Goal: Navigation & Orientation: Find specific page/section

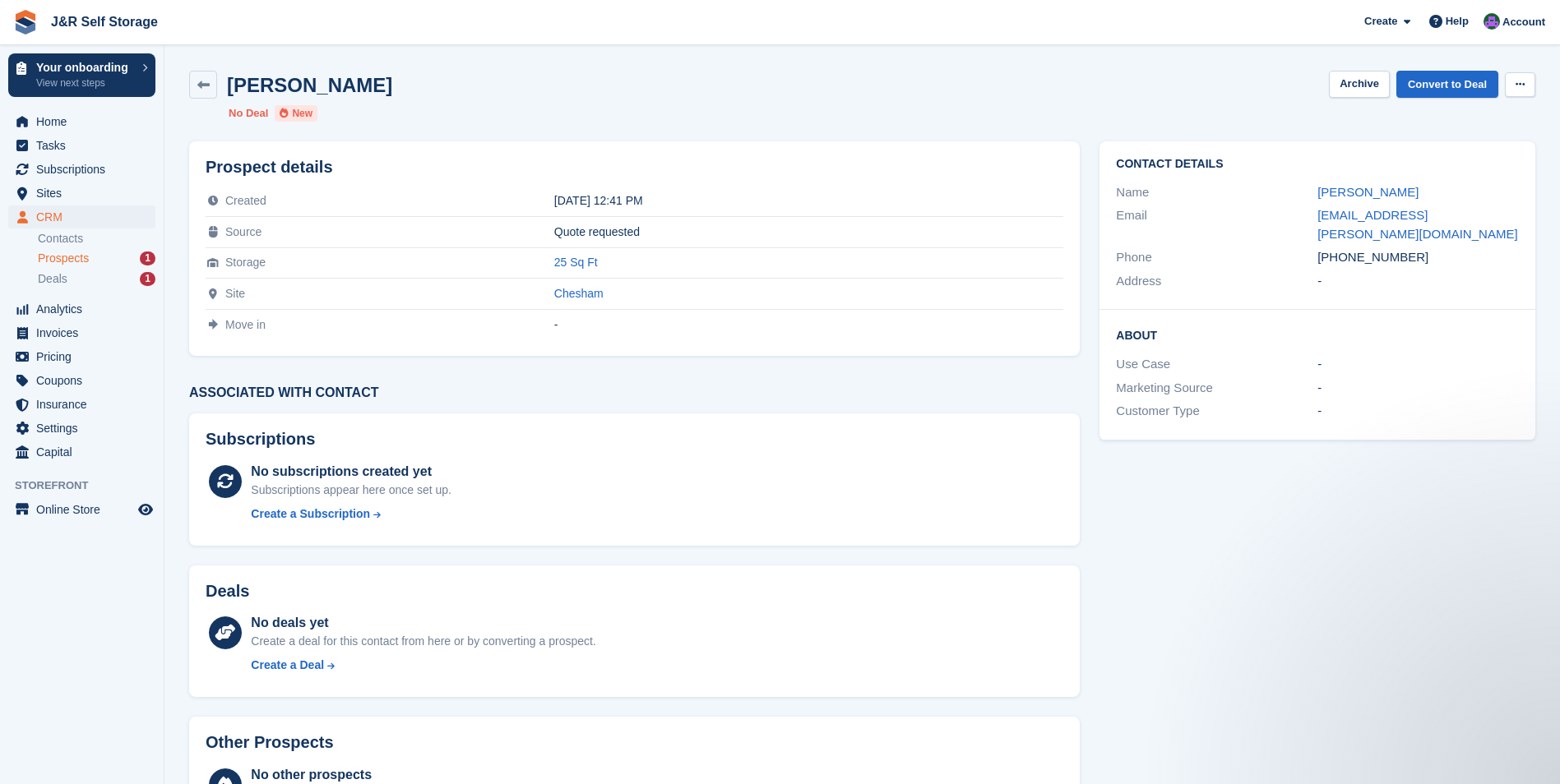
click at [1521, 83] on icon at bounding box center [1520, 84] width 9 height 11
click at [1148, 84] on div "ken dodd Archive Convert to Deal Delete prospect" at bounding box center [861, 84] width 1346 height 28
click at [117, 255] on div "Prospects 1" at bounding box center [96, 258] width 117 height 15
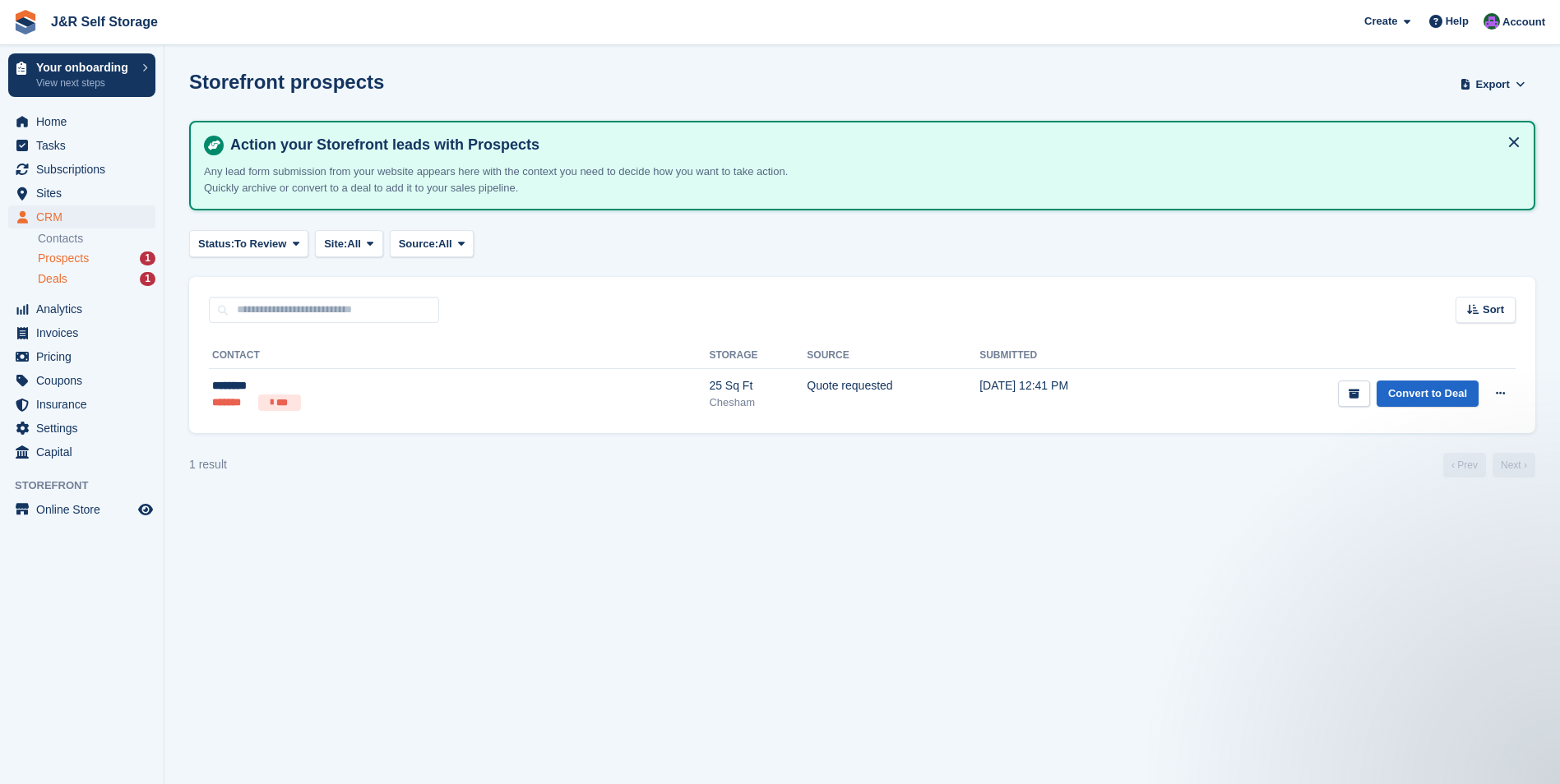
click at [118, 281] on div "Deals 1" at bounding box center [96, 279] width 117 height 15
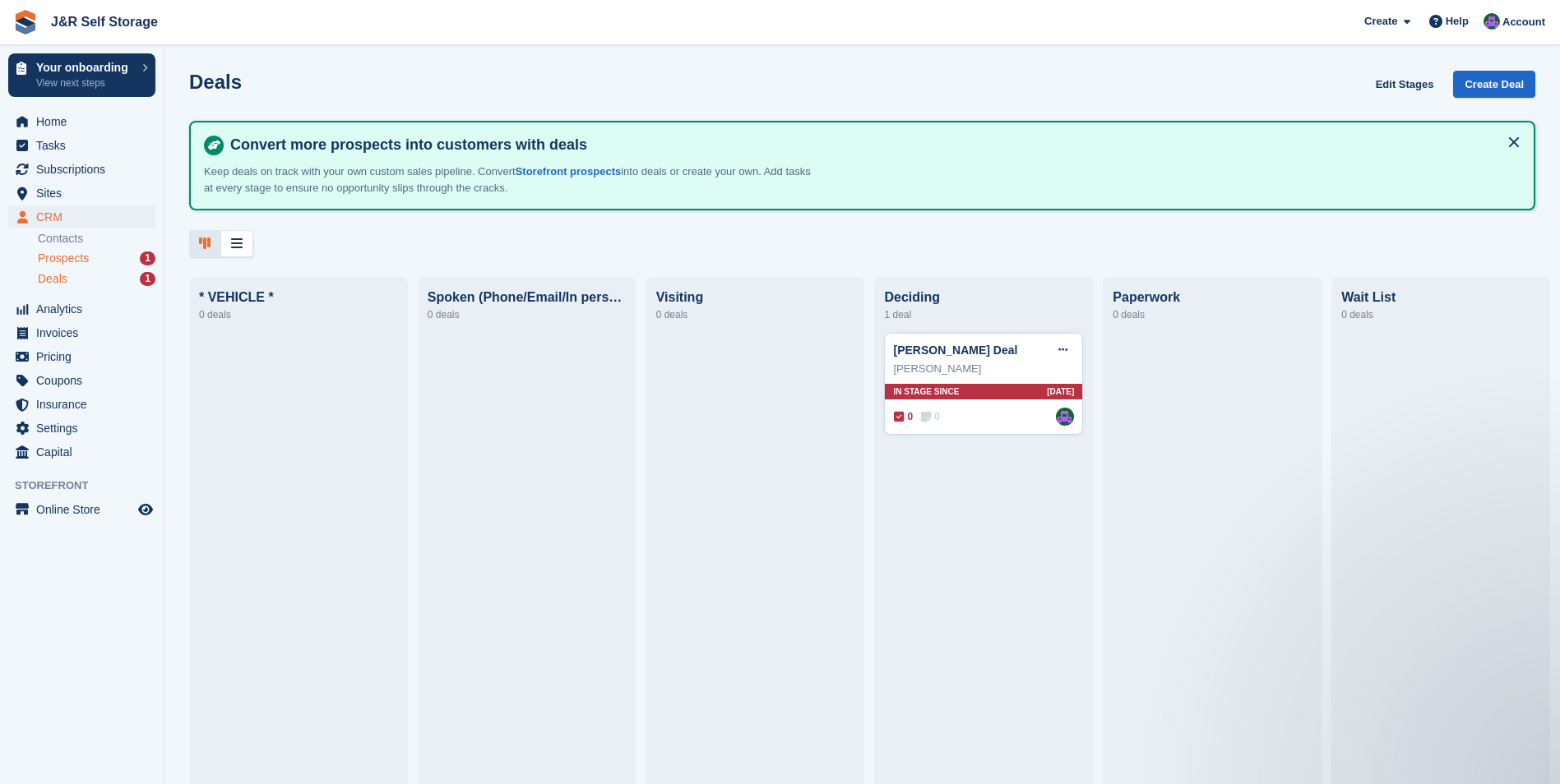
click at [108, 255] on div "Prospects 1" at bounding box center [96, 258] width 117 height 15
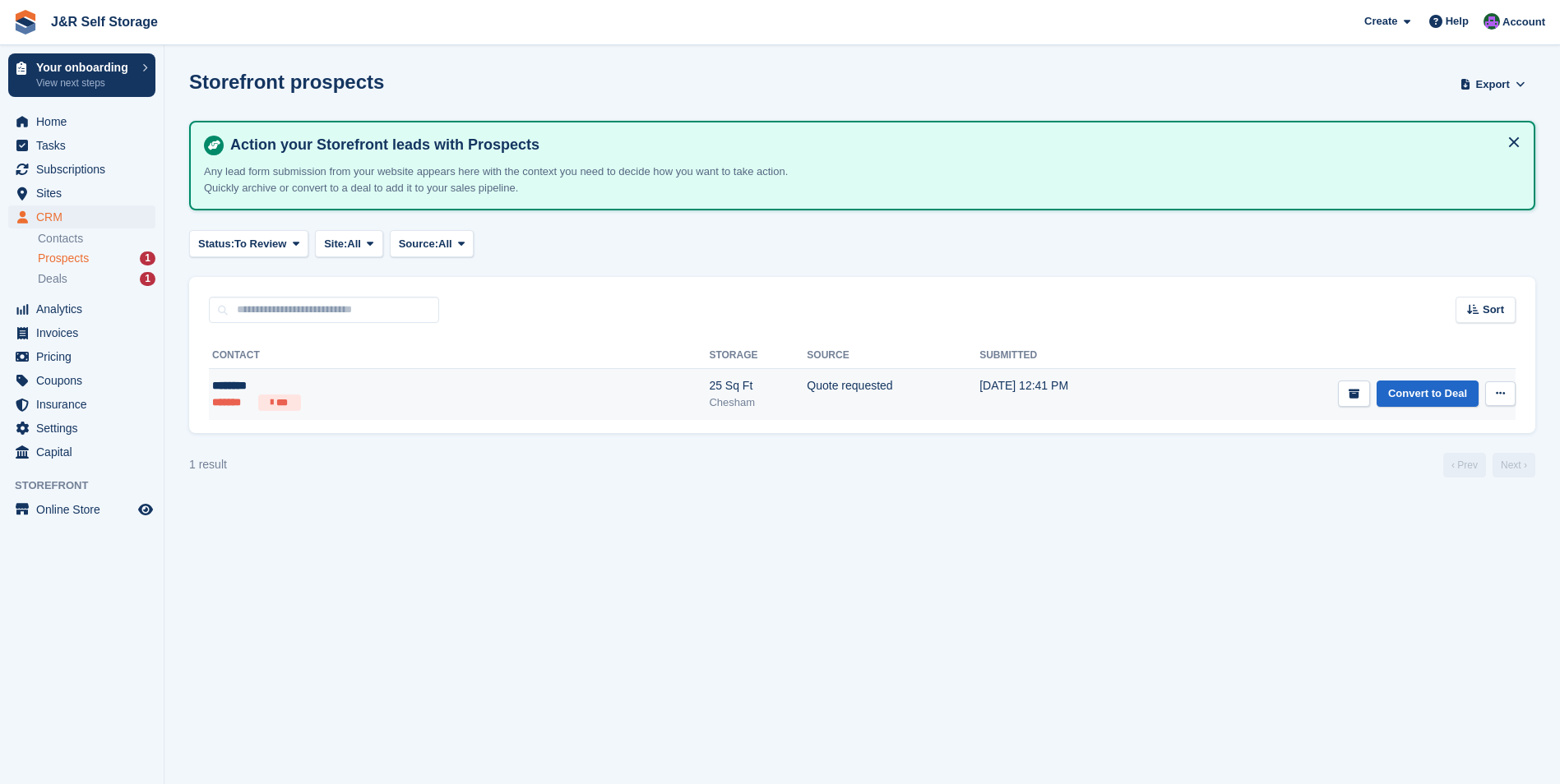
click at [1511, 402] on button at bounding box center [1499, 393] width 30 height 25
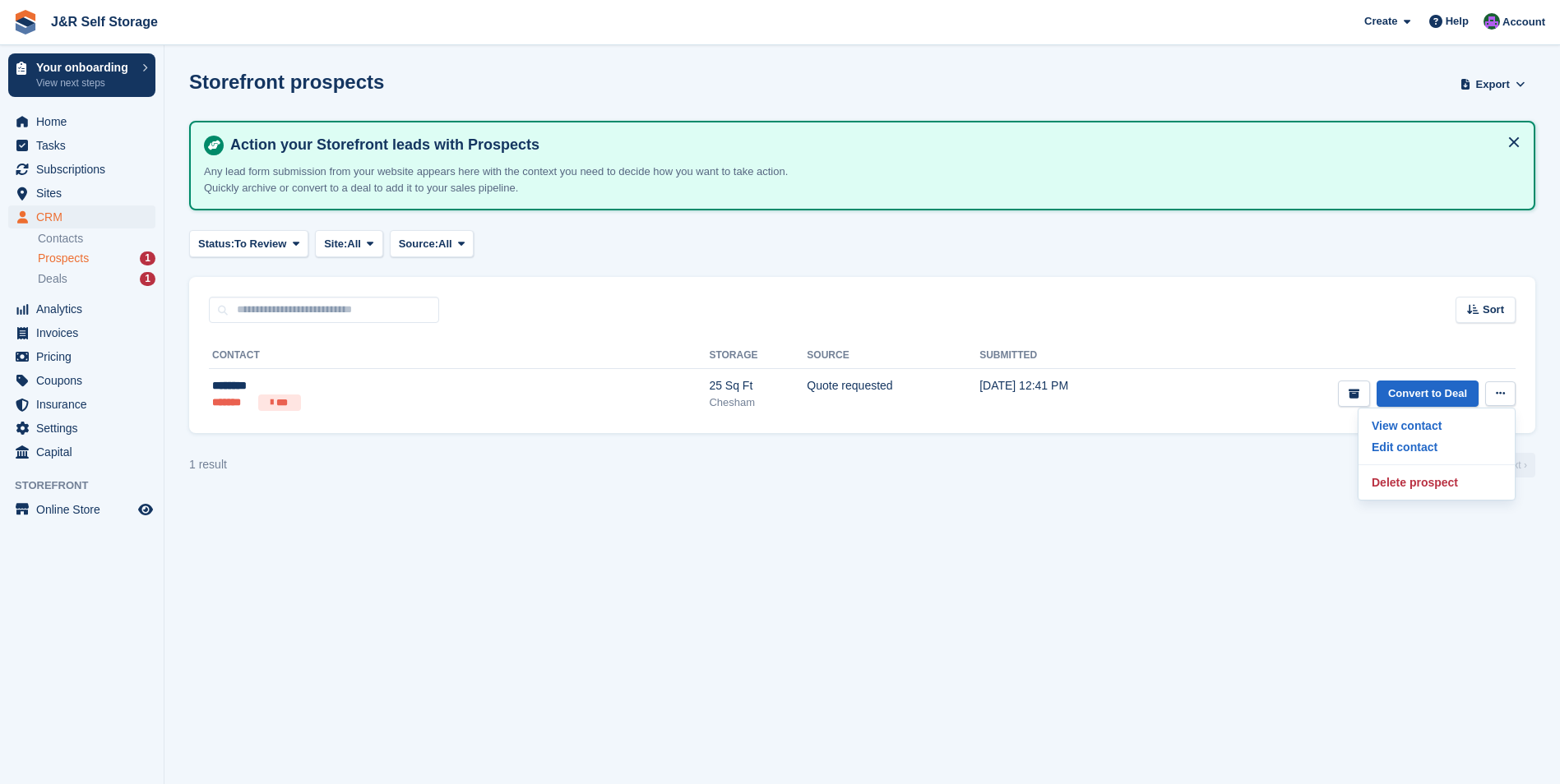
click at [1164, 488] on section "Storefront prospects Export Export Prospects Export a CSV of all Prospects whic…" at bounding box center [862, 392] width 1396 height 784
click at [47, 190] on span "Sites" at bounding box center [85, 193] width 99 height 23
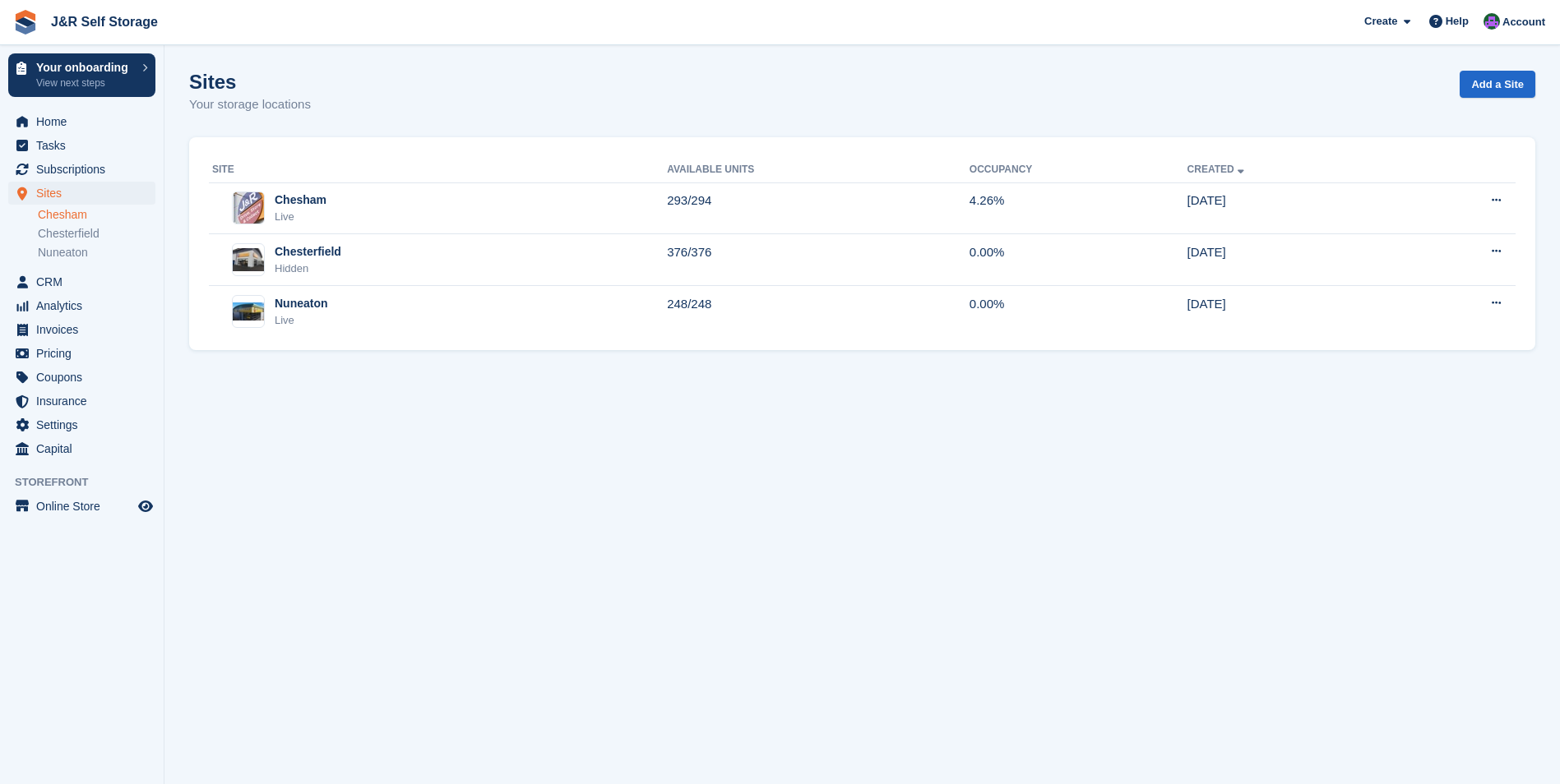
click at [58, 213] on link "Chesham" at bounding box center [96, 214] width 117 height 15
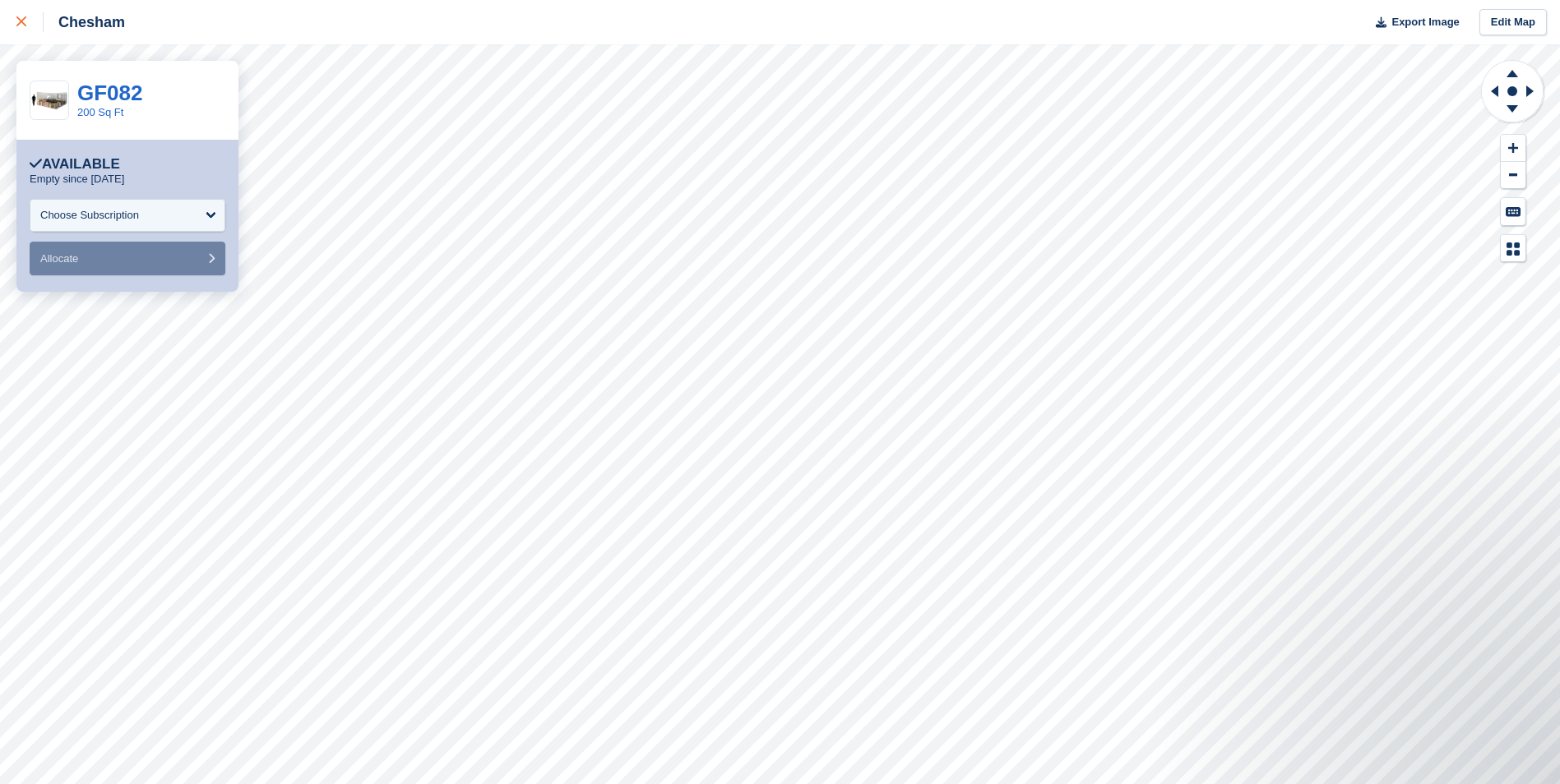
click at [16, 20] on icon at bounding box center [21, 21] width 10 height 10
